Goal: Task Accomplishment & Management: Manage account settings

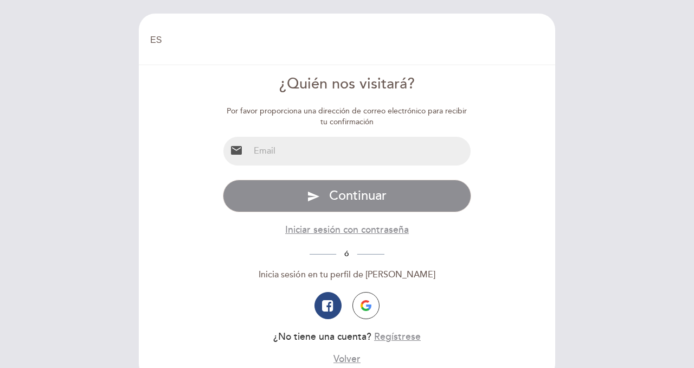
select select "es"
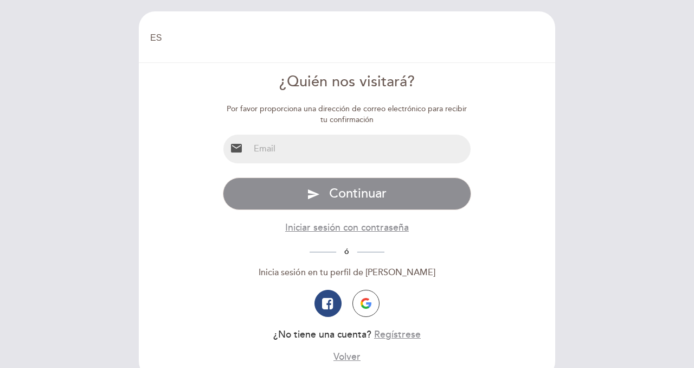
scroll to position [1, 0]
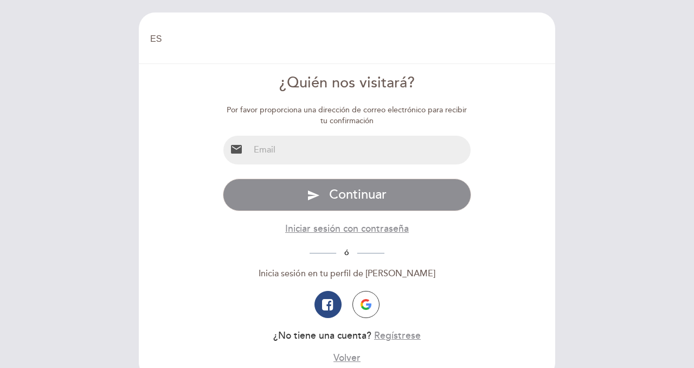
click at [257, 151] on input "email" at bounding box center [360, 150] width 222 height 29
type input "[EMAIL_ADDRESS][DOMAIN_NAME]"
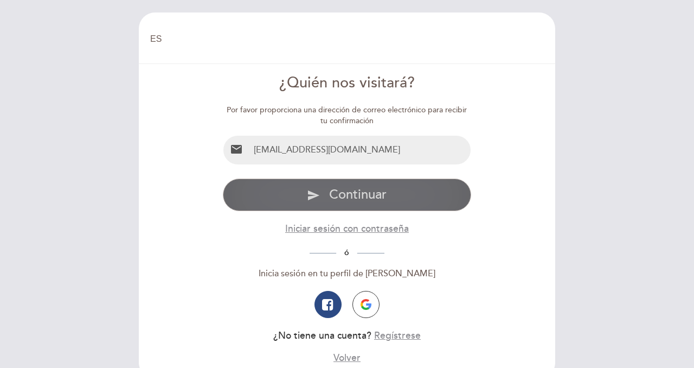
click at [362, 195] on span "Continuar" at bounding box center [357, 194] width 57 height 16
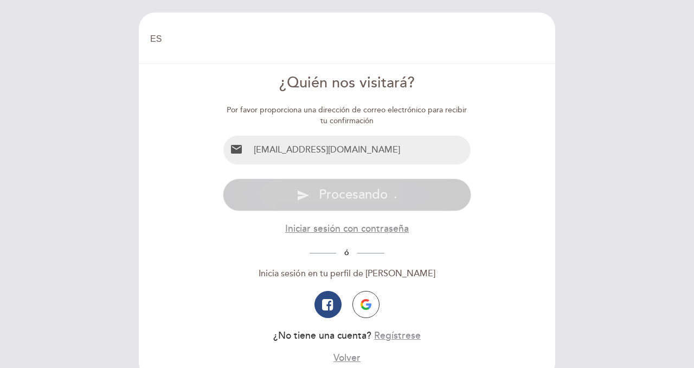
scroll to position [0, 0]
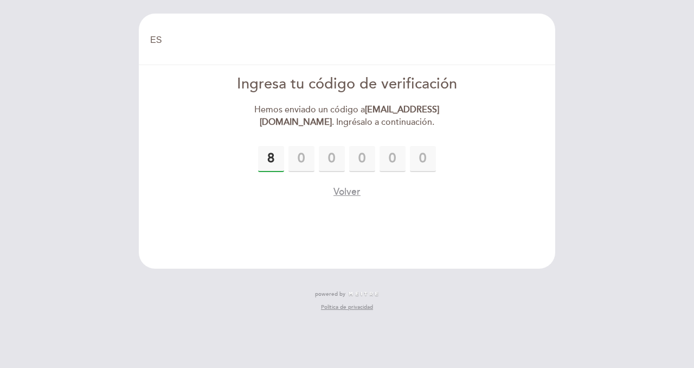
type input "8"
type input "5"
type input "3"
type input "0"
type input "1"
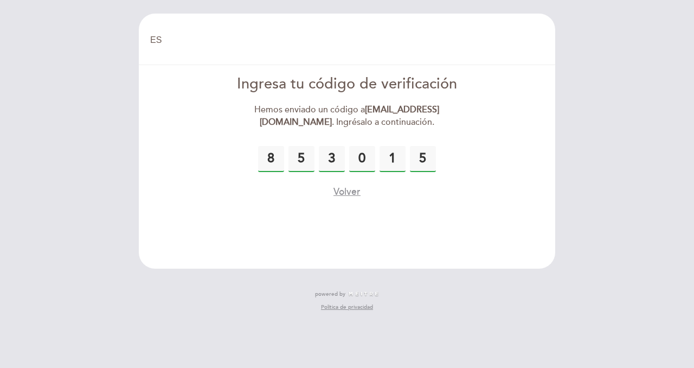
type input "5"
